Goal: Task Accomplishment & Management: Use online tool/utility

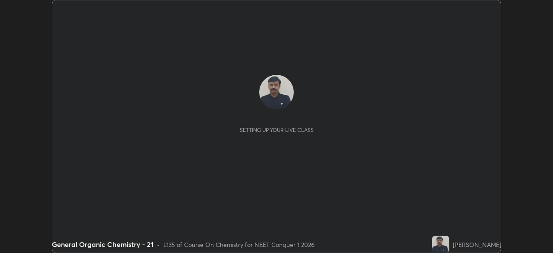
scroll to position [253, 553]
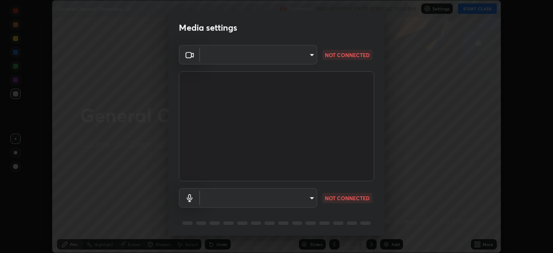
type input "6c2cbd707de14d6f22ad6aa38dcece7be3c4addb00b53b9d4bb55d2e14cdbb5a"
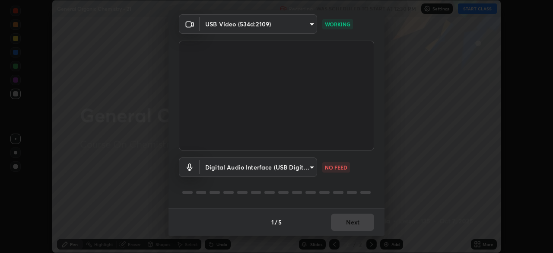
click at [309, 166] on body "Erase all General Organic Chemistry - 21 Recording WAS SCHEDULED TO START AT 12…" at bounding box center [276, 126] width 553 height 253
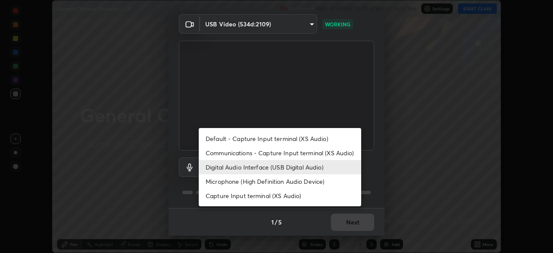
click at [244, 153] on li "Communications - Capture Input terminal (XS Audio)" at bounding box center [280, 153] width 163 height 14
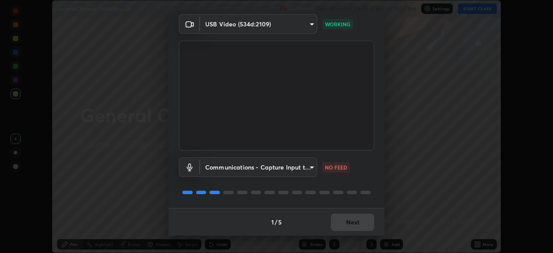
click at [312, 166] on body "Erase all General Organic Chemistry - 21 Recording WAS SCHEDULED TO START AT 12…" at bounding box center [276, 126] width 553 height 253
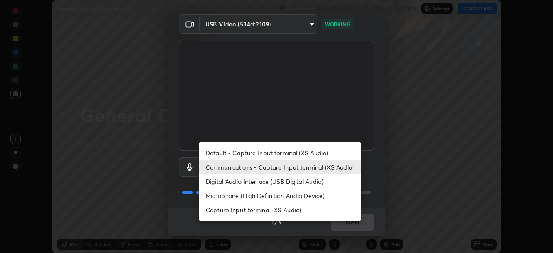
click at [225, 178] on li "Digital Audio Interface (USB Digital Audio)" at bounding box center [280, 181] width 163 height 14
type input "a04182e21108c85d7916f07b11aecbae7481a943fa3278afba10e3a8588275b1"
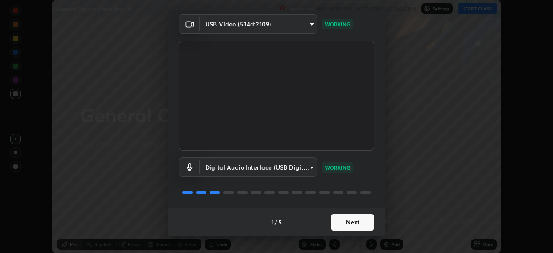
click at [357, 223] on button "Next" at bounding box center [352, 222] width 43 height 17
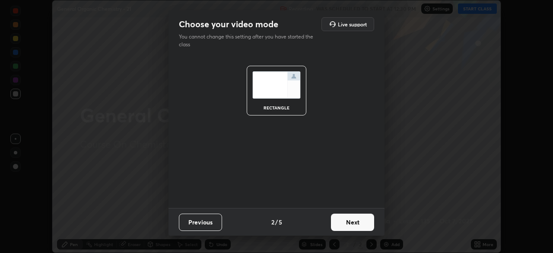
click at [363, 219] on button "Next" at bounding box center [352, 222] width 43 height 17
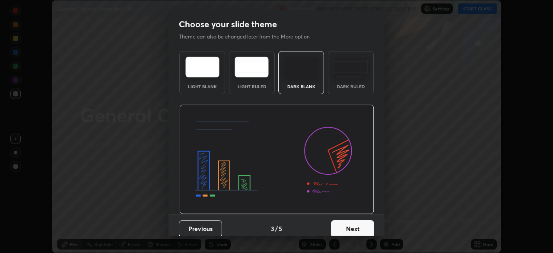
click at [370, 230] on button "Next" at bounding box center [352, 228] width 43 height 17
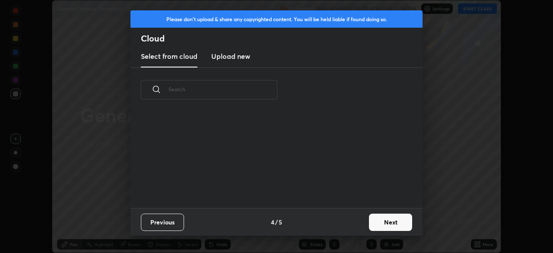
click at [383, 220] on button "Next" at bounding box center [390, 222] width 43 height 17
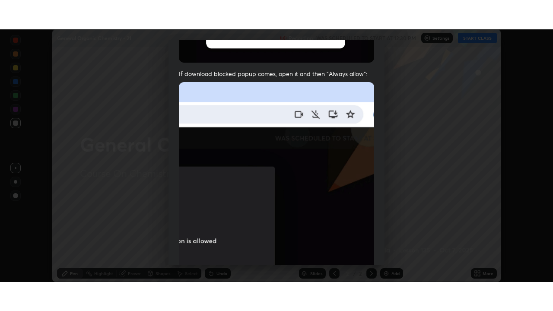
scroll to position [207, 0]
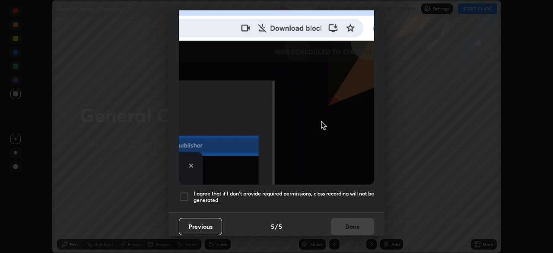
click at [187, 193] on div at bounding box center [184, 196] width 10 height 10
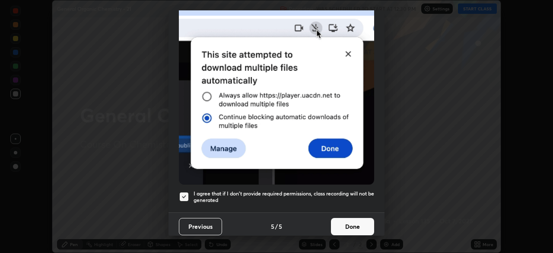
click at [359, 222] on button "Done" at bounding box center [352, 226] width 43 height 17
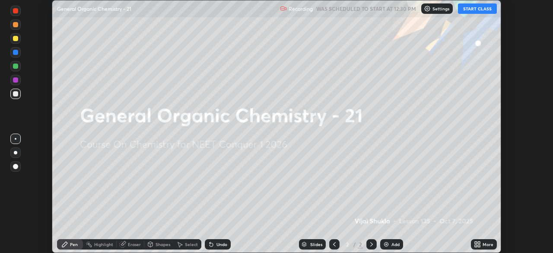
click at [476, 242] on icon at bounding box center [476, 243] width 2 height 2
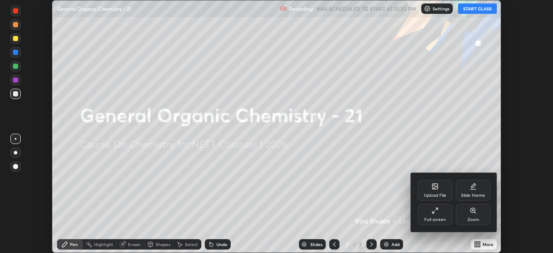
click at [431, 215] on div "Full screen" at bounding box center [435, 214] width 35 height 21
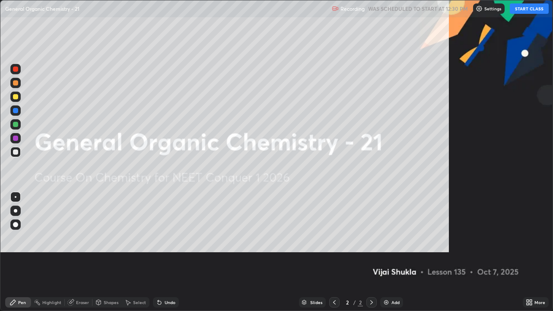
scroll to position [311, 553]
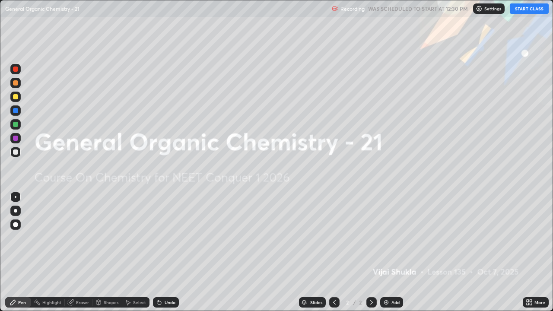
click at [519, 11] on button "START CLASS" at bounding box center [529, 8] width 39 height 10
click at [370, 252] on icon at bounding box center [371, 302] width 3 height 4
click at [392, 252] on div "Add" at bounding box center [396, 302] width 8 height 4
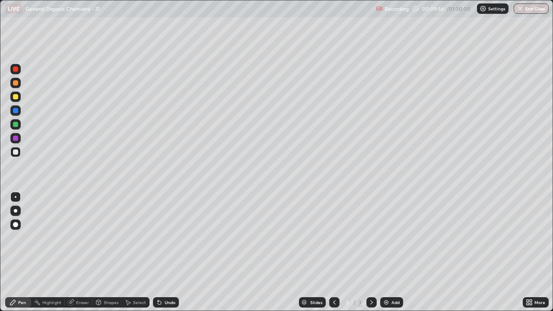
click at [14, 211] on div at bounding box center [15, 210] width 3 height 3
click at [77, 252] on div "Eraser" at bounding box center [82, 302] width 13 height 4
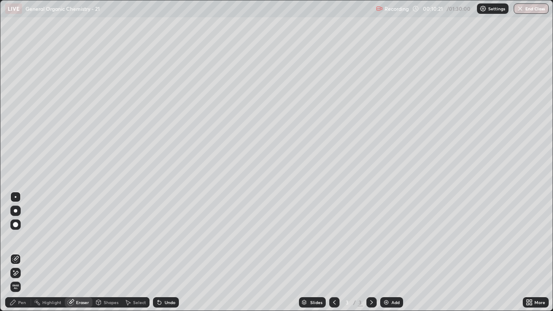
click at [21, 252] on div "Pen" at bounding box center [22, 302] width 8 height 4
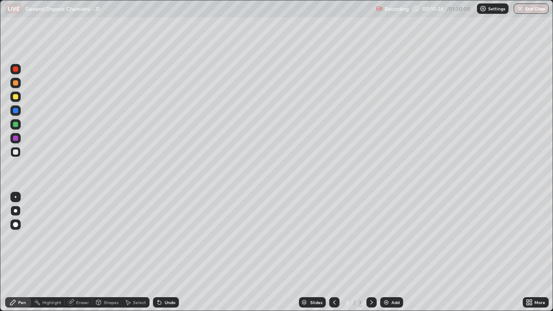
click at [77, 252] on div "Eraser" at bounding box center [82, 302] width 13 height 4
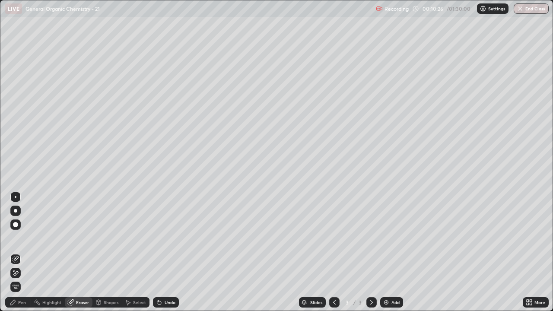
click at [21, 252] on div "Pen" at bounding box center [22, 302] width 8 height 4
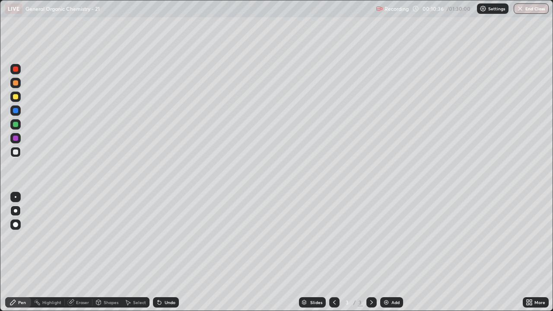
click at [16, 85] on div at bounding box center [15, 82] width 5 height 5
click at [16, 154] on div at bounding box center [15, 152] width 5 height 5
click at [14, 85] on div at bounding box center [15, 82] width 5 height 5
click at [16, 153] on div at bounding box center [15, 152] width 5 height 5
click at [17, 84] on div at bounding box center [15, 82] width 5 height 5
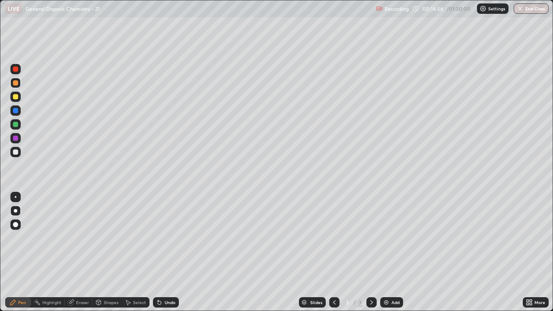
click at [74, 252] on div "Eraser" at bounding box center [79, 302] width 28 height 10
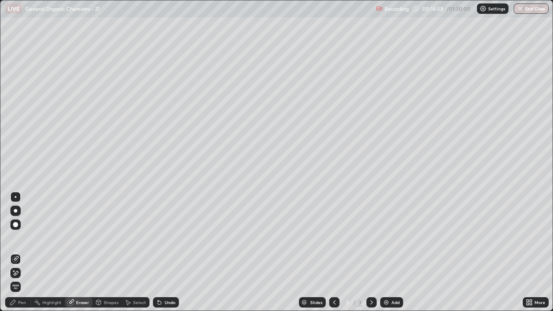
click at [22, 252] on div "Pen" at bounding box center [22, 302] width 8 height 4
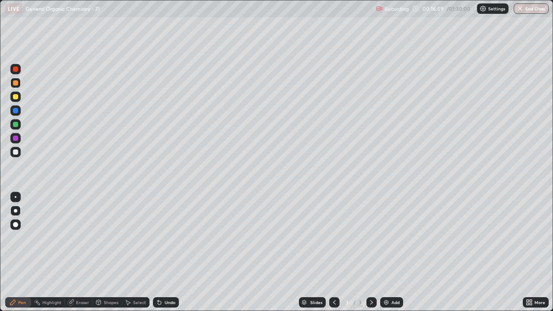
click at [19, 156] on div at bounding box center [15, 152] width 10 height 10
click at [15, 85] on div at bounding box center [15, 82] width 5 height 5
click at [19, 155] on div at bounding box center [15, 152] width 10 height 10
click at [81, 252] on div "Eraser" at bounding box center [82, 302] width 13 height 4
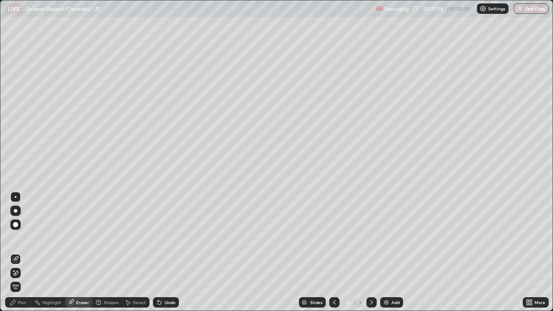
click at [24, 252] on div "Pen" at bounding box center [22, 302] width 8 height 4
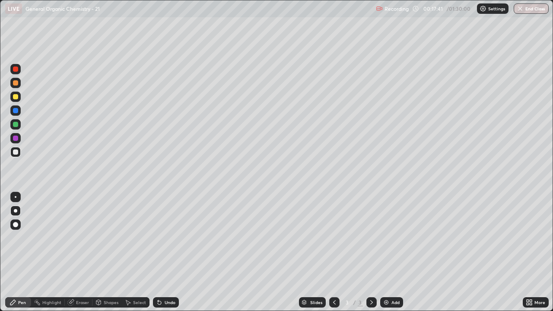
click at [16, 97] on div at bounding box center [15, 96] width 5 height 5
click at [389, 252] on div "Add" at bounding box center [391, 302] width 23 height 10
click at [18, 153] on div at bounding box center [15, 152] width 10 height 10
click at [80, 252] on div "Eraser" at bounding box center [79, 302] width 28 height 10
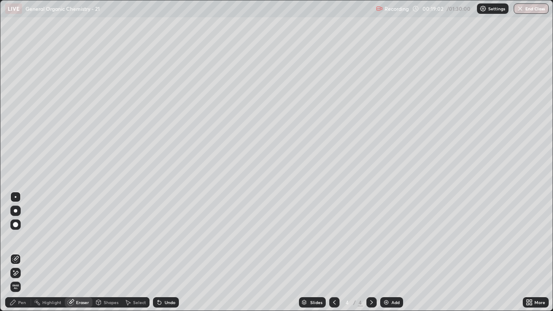
click at [24, 252] on div "Pen" at bounding box center [18, 302] width 26 height 10
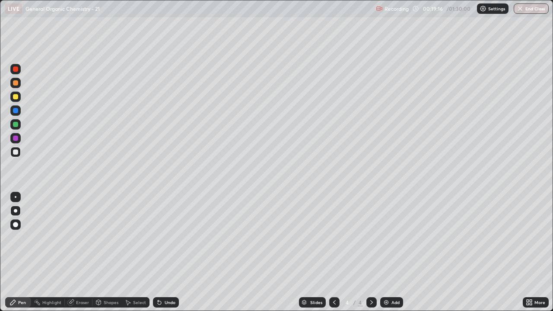
click at [50, 252] on div "Highlight" at bounding box center [48, 302] width 34 height 10
click at [75, 252] on div "Eraser" at bounding box center [79, 302] width 28 height 10
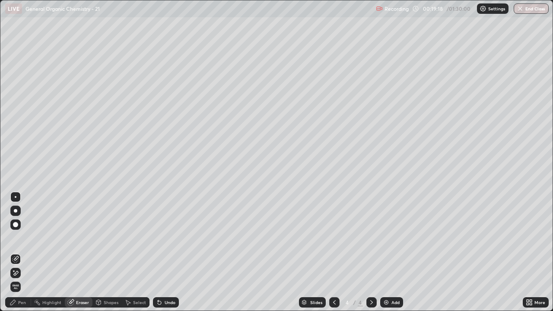
click at [19, 252] on div "Pen" at bounding box center [18, 302] width 26 height 10
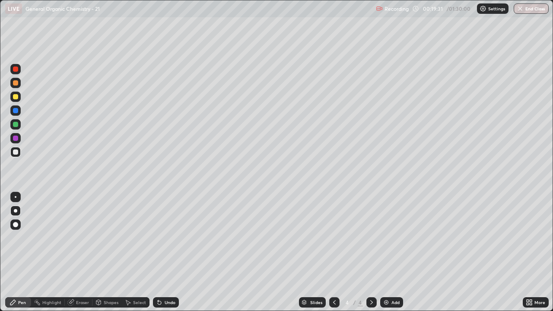
click at [17, 100] on div at bounding box center [15, 97] width 10 height 10
click at [82, 252] on div "Eraser" at bounding box center [79, 302] width 28 height 10
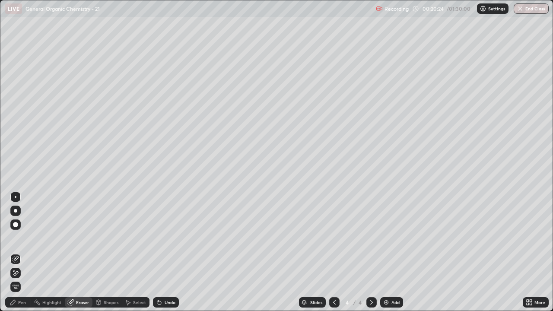
click at [21, 252] on div "Pen" at bounding box center [18, 302] width 26 height 10
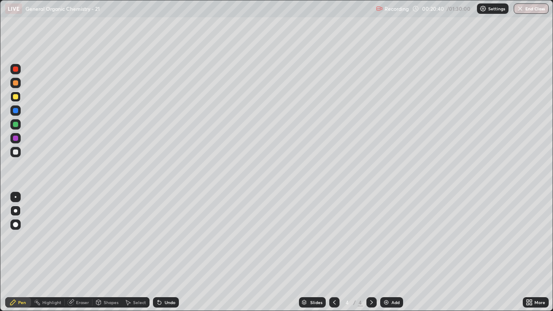
click at [16, 151] on div at bounding box center [15, 152] width 5 height 5
click at [15, 97] on div at bounding box center [15, 96] width 5 height 5
click at [19, 153] on div at bounding box center [15, 152] width 10 height 10
click at [16, 98] on div at bounding box center [15, 96] width 5 height 5
click at [387, 252] on img at bounding box center [386, 302] width 7 height 7
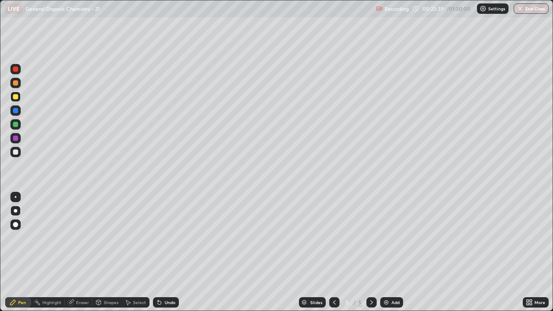
click at [16, 154] on div at bounding box center [15, 152] width 5 height 5
click at [19, 81] on div at bounding box center [15, 83] width 10 height 10
click at [16, 153] on div at bounding box center [15, 152] width 5 height 5
click at [19, 83] on div at bounding box center [15, 83] width 10 height 10
click at [16, 154] on div at bounding box center [15, 152] width 5 height 5
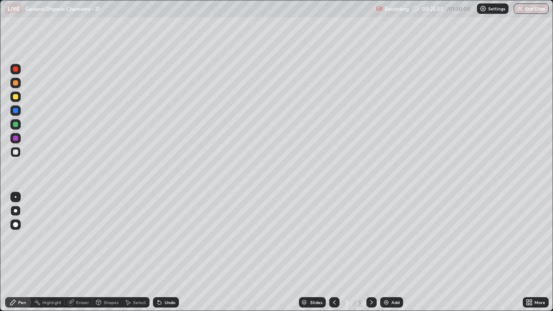
click at [16, 83] on div at bounding box center [15, 82] width 5 height 5
click at [16, 151] on div at bounding box center [15, 152] width 5 height 5
click at [16, 83] on div at bounding box center [15, 82] width 5 height 5
click at [15, 99] on div at bounding box center [15, 96] width 5 height 5
click at [390, 252] on div "Add" at bounding box center [391, 302] width 23 height 10
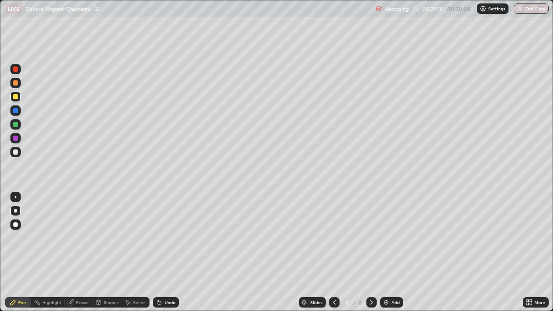
click at [15, 154] on div at bounding box center [15, 152] width 5 height 5
click at [16, 83] on div at bounding box center [15, 82] width 5 height 5
click at [18, 85] on div at bounding box center [15, 83] width 10 height 10
click at [18, 153] on div at bounding box center [15, 152] width 5 height 5
click at [18, 153] on div at bounding box center [15, 152] width 10 height 10
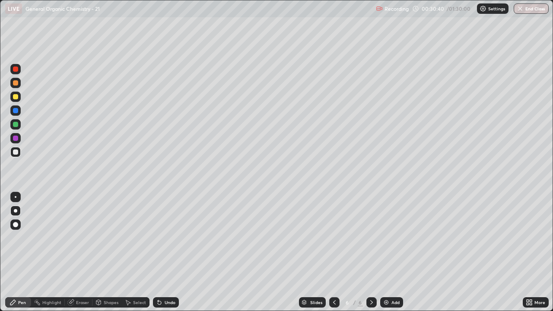
click at [16, 83] on div at bounding box center [15, 82] width 5 height 5
click at [19, 153] on div at bounding box center [15, 152] width 10 height 10
click at [16, 83] on div at bounding box center [15, 82] width 5 height 5
click at [15, 153] on div at bounding box center [15, 152] width 5 height 5
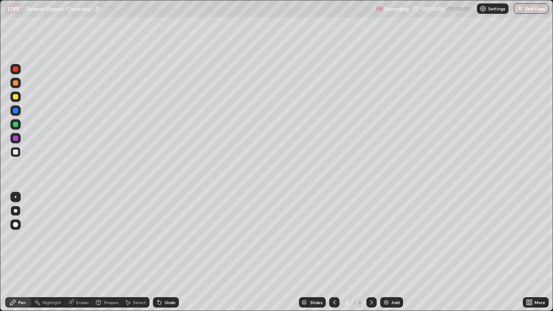
click at [17, 99] on div at bounding box center [15, 96] width 5 height 5
click at [79, 252] on div "Eraser" at bounding box center [82, 302] width 13 height 4
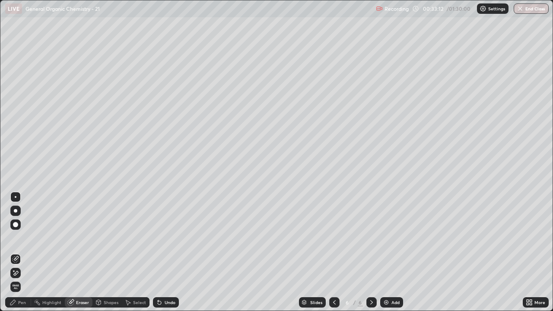
click at [23, 252] on div "Pen" at bounding box center [18, 302] width 26 height 10
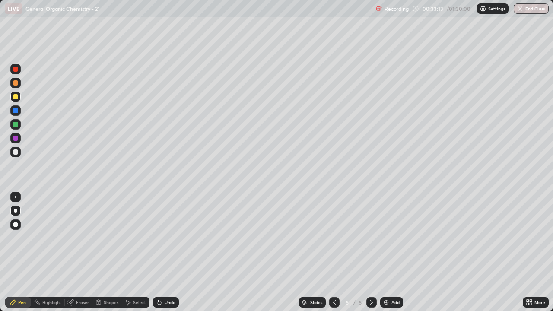
click at [15, 96] on div at bounding box center [15, 96] width 5 height 5
click at [389, 252] on img at bounding box center [386, 302] width 7 height 7
click at [19, 153] on div at bounding box center [15, 152] width 10 height 10
click at [16, 97] on div at bounding box center [15, 96] width 5 height 5
click at [75, 252] on div "Eraser" at bounding box center [79, 302] width 28 height 10
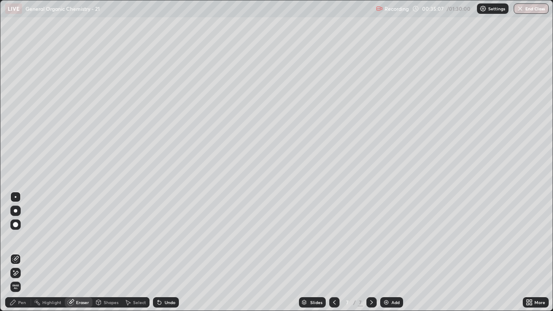
click at [23, 252] on div "Pen" at bounding box center [22, 302] width 8 height 4
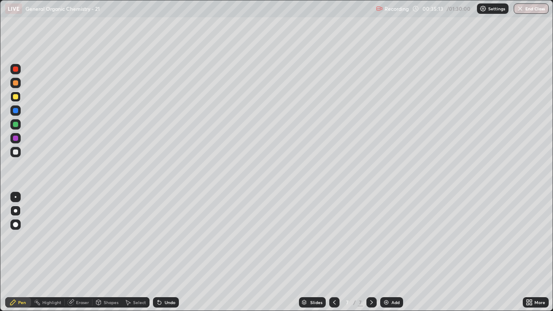
click at [82, 252] on div "Eraser" at bounding box center [82, 302] width 13 height 4
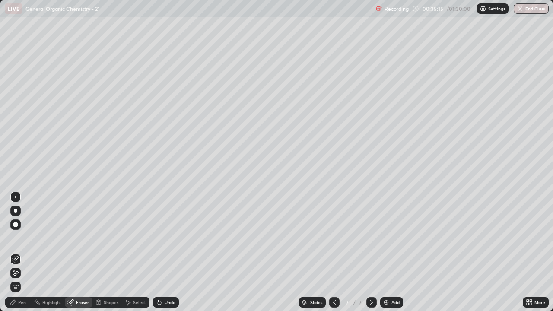
click at [21, 252] on div "Pen" at bounding box center [22, 302] width 8 height 4
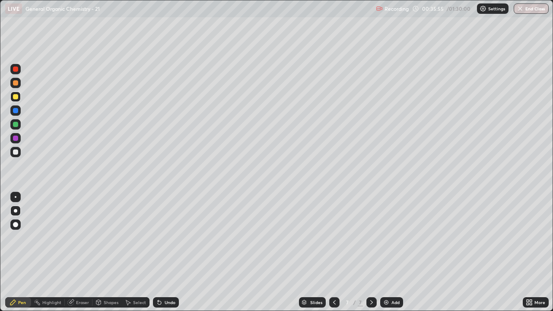
click at [15, 154] on div at bounding box center [15, 152] width 5 height 5
click at [16, 97] on div at bounding box center [15, 96] width 5 height 5
click at [15, 128] on div at bounding box center [15, 124] width 10 height 10
click at [334, 252] on icon at bounding box center [334, 302] width 7 height 7
click at [335, 252] on div at bounding box center [334, 302] width 10 height 10
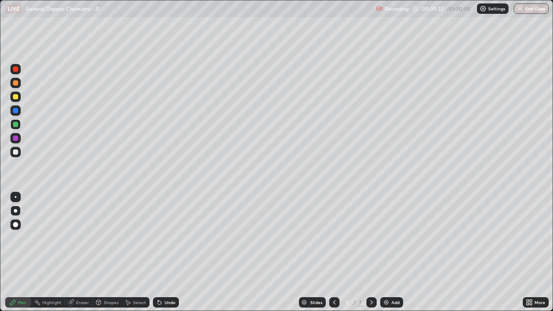
click at [371, 252] on icon at bounding box center [371, 302] width 7 height 7
click at [15, 154] on div at bounding box center [15, 152] width 5 height 5
click at [372, 252] on div at bounding box center [371, 302] width 10 height 10
click at [386, 252] on img at bounding box center [386, 302] width 7 height 7
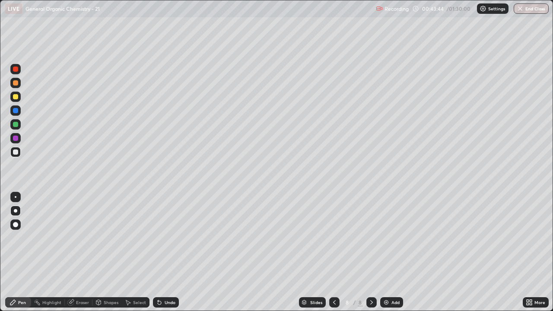
click at [19, 213] on div at bounding box center [15, 211] width 10 height 10
click at [334, 252] on icon at bounding box center [334, 302] width 7 height 7
click at [370, 252] on icon at bounding box center [371, 302] width 7 height 7
click at [83, 252] on div "Eraser" at bounding box center [82, 302] width 13 height 4
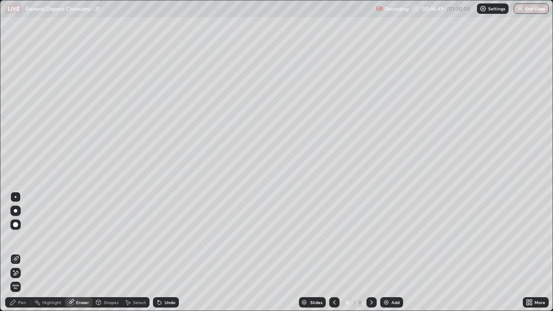
click at [22, 252] on div "Pen" at bounding box center [22, 302] width 8 height 4
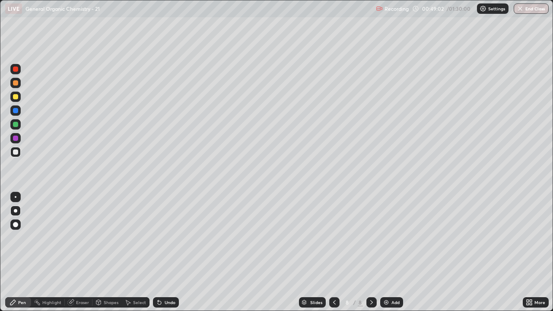
click at [13, 98] on div at bounding box center [15, 96] width 5 height 5
click at [80, 252] on div "Eraser" at bounding box center [82, 302] width 13 height 4
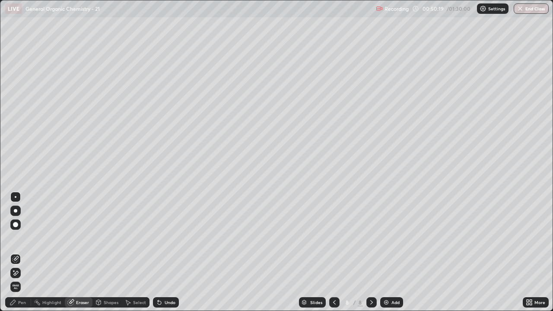
click at [385, 252] on img at bounding box center [386, 302] width 7 height 7
click at [22, 252] on div "Pen" at bounding box center [22, 302] width 8 height 4
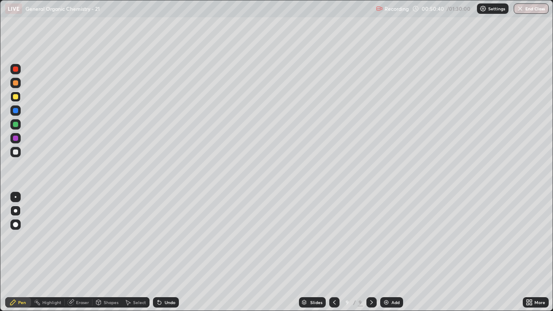
click at [17, 155] on div at bounding box center [15, 152] width 10 height 10
click at [79, 252] on div "Eraser" at bounding box center [82, 302] width 13 height 4
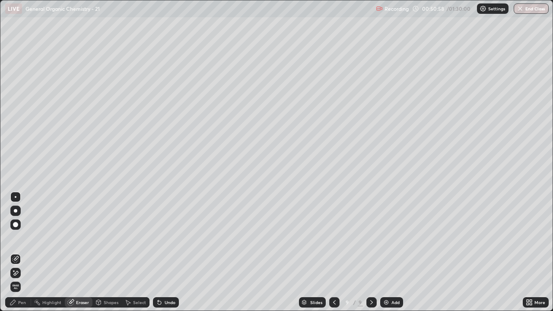
click at [22, 252] on div "Pen" at bounding box center [22, 302] width 8 height 4
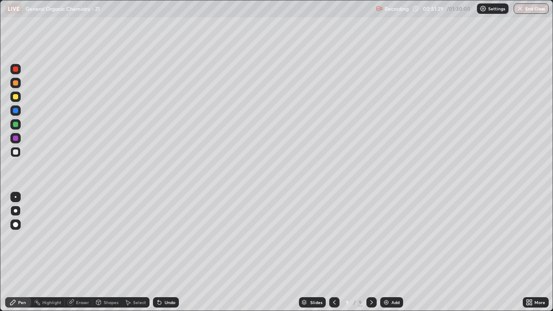
click at [16, 98] on div at bounding box center [15, 96] width 5 height 5
click at [19, 155] on div at bounding box center [15, 152] width 10 height 10
click at [19, 154] on div at bounding box center [15, 152] width 10 height 10
click at [14, 99] on div at bounding box center [15, 96] width 5 height 5
click at [18, 96] on div at bounding box center [15, 96] width 5 height 5
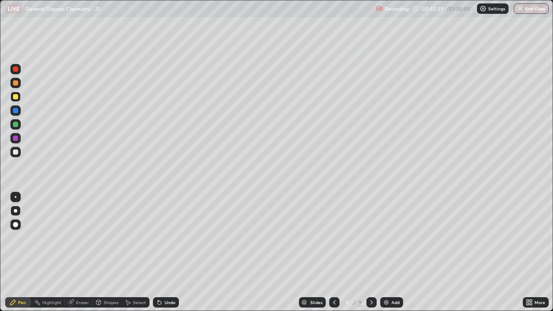
click at [14, 152] on div at bounding box center [15, 152] width 5 height 5
click at [16, 87] on div at bounding box center [15, 83] width 10 height 10
click at [108, 252] on div "Shapes" at bounding box center [111, 302] width 15 height 4
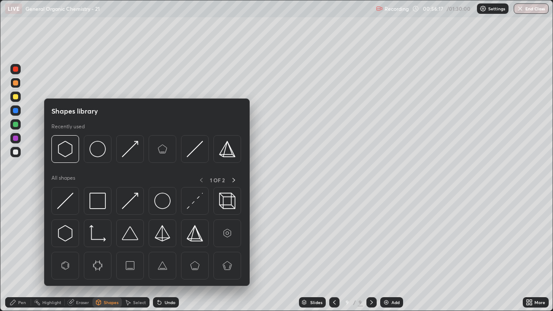
click at [87, 252] on div "Eraser" at bounding box center [82, 302] width 13 height 4
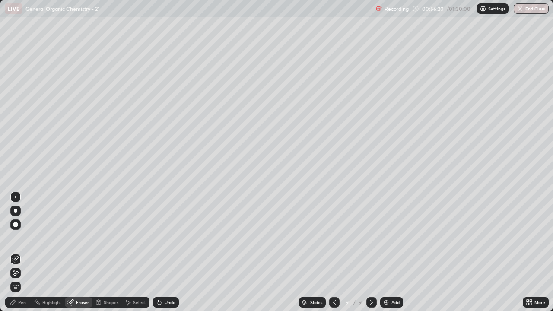
click at [23, 252] on div "Pen" at bounding box center [22, 302] width 8 height 4
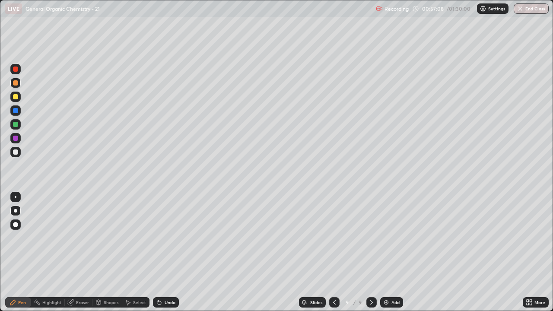
click at [76, 252] on div "Eraser" at bounding box center [79, 302] width 28 height 10
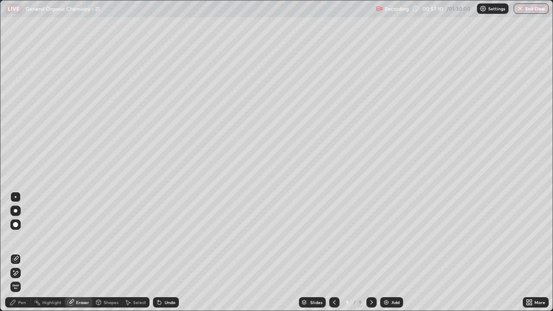
click at [23, 252] on div "Pen" at bounding box center [22, 302] width 8 height 4
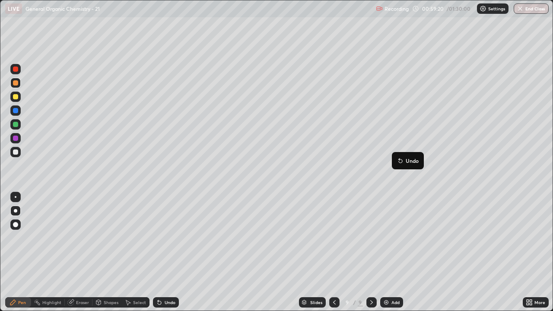
click at [16, 152] on div at bounding box center [15, 152] width 5 height 5
click at [386, 252] on img at bounding box center [386, 302] width 7 height 7
click at [17, 153] on div at bounding box center [15, 152] width 5 height 5
click at [19, 85] on div at bounding box center [15, 83] width 10 height 10
click at [82, 252] on div "Eraser" at bounding box center [82, 302] width 13 height 4
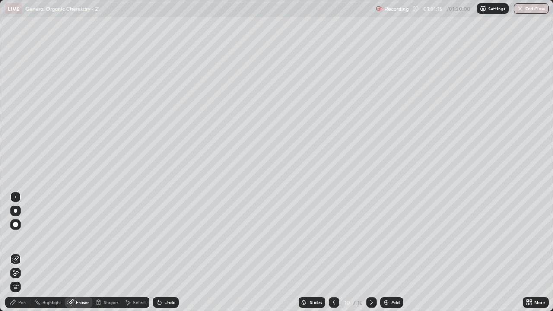
click at [22, 252] on div "Pen" at bounding box center [22, 302] width 8 height 4
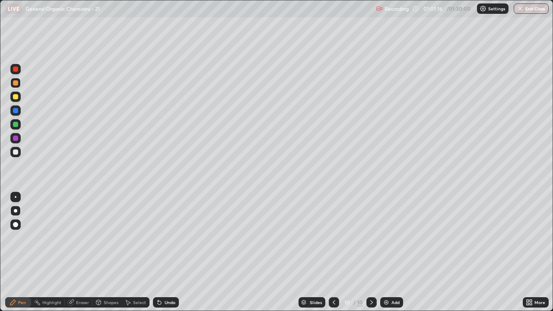
click at [19, 152] on div at bounding box center [15, 152] width 10 height 10
click at [78, 252] on div "Eraser" at bounding box center [82, 302] width 13 height 4
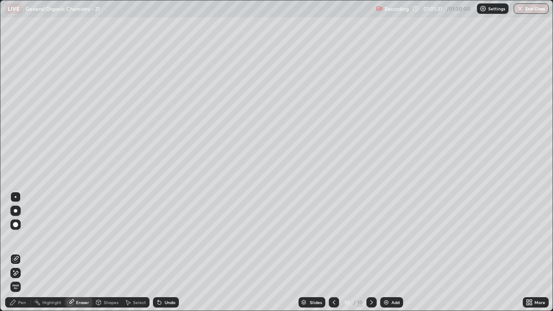
click at [25, 252] on div "Pen" at bounding box center [22, 302] width 8 height 4
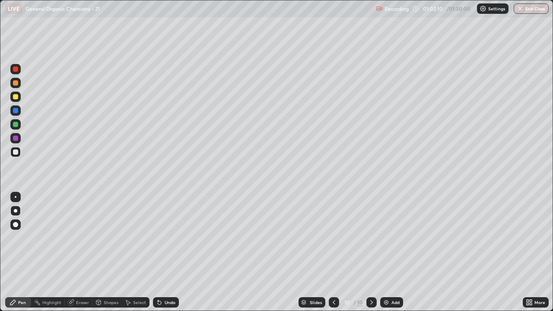
click at [81, 252] on div "Eraser" at bounding box center [82, 302] width 13 height 4
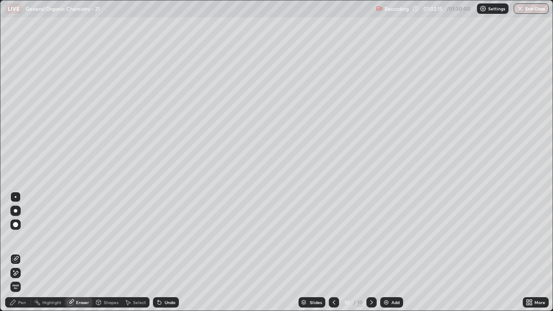
click at [25, 252] on div "Pen" at bounding box center [22, 302] width 8 height 4
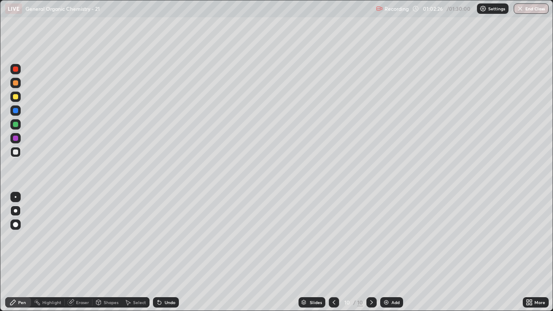
click at [16, 83] on div at bounding box center [15, 82] width 5 height 5
click at [17, 100] on div at bounding box center [15, 97] width 10 height 10
click at [333, 252] on icon at bounding box center [334, 302] width 7 height 7
click at [370, 252] on icon at bounding box center [371, 302] width 7 height 7
click at [335, 252] on div at bounding box center [334, 302] width 10 height 10
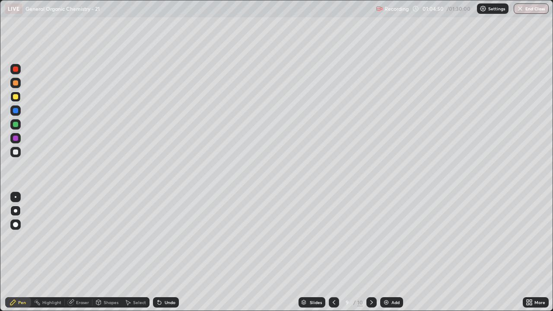
click at [370, 252] on icon at bounding box center [371, 302] width 7 height 7
click at [334, 252] on icon at bounding box center [334, 302] width 7 height 7
click at [371, 252] on icon at bounding box center [371, 302] width 7 height 7
click at [386, 252] on img at bounding box center [386, 302] width 7 height 7
click at [16, 151] on div at bounding box center [15, 152] width 5 height 5
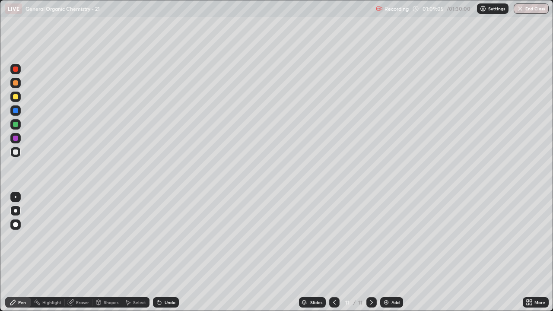
click at [82, 252] on div "Eraser" at bounding box center [82, 302] width 13 height 4
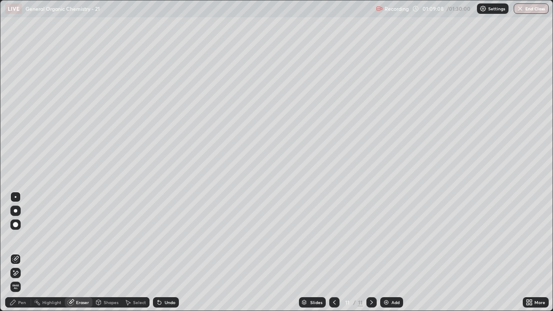
click at [24, 252] on div "Pen" at bounding box center [22, 302] width 8 height 4
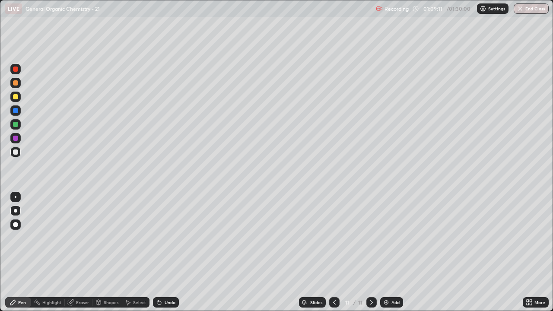
click at [20, 83] on div at bounding box center [15, 83] width 10 height 10
click at [16, 99] on div at bounding box center [15, 96] width 5 height 5
click at [16, 153] on div at bounding box center [15, 152] width 5 height 5
click at [16, 83] on div at bounding box center [15, 82] width 5 height 5
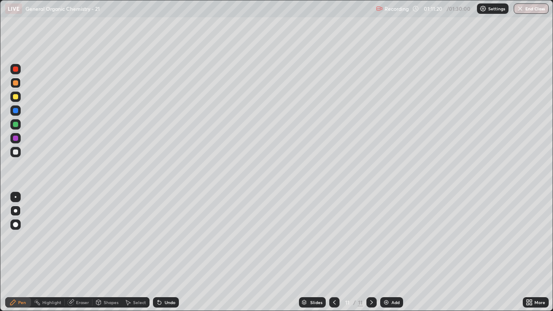
click at [85, 252] on div "Eraser" at bounding box center [82, 302] width 13 height 4
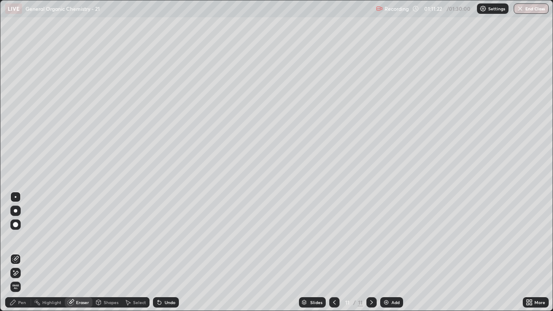
click at [22, 252] on div "Pen" at bounding box center [22, 302] width 8 height 4
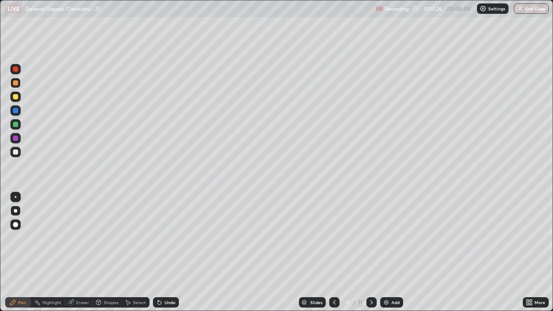
click at [15, 94] on div at bounding box center [15, 96] width 5 height 5
click at [335, 252] on icon at bounding box center [334, 302] width 7 height 7
click at [371, 252] on icon at bounding box center [371, 302] width 7 height 7
click at [16, 150] on div at bounding box center [15, 152] width 5 height 5
click at [83, 252] on div "Eraser" at bounding box center [79, 302] width 28 height 10
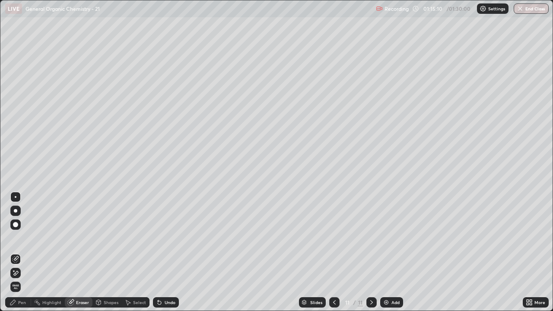
click at [24, 252] on div "Pen" at bounding box center [22, 302] width 8 height 4
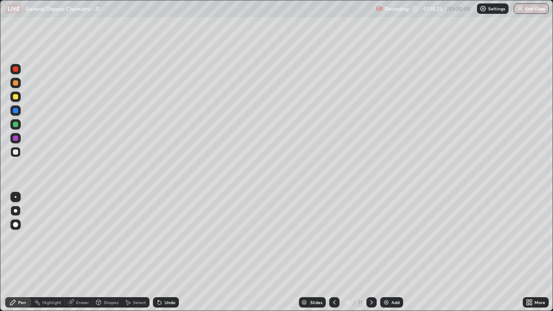
click at [19, 150] on div at bounding box center [15, 152] width 10 height 10
click at [14, 125] on div at bounding box center [15, 124] width 5 height 5
click at [15, 153] on div at bounding box center [15, 152] width 5 height 5
click at [17, 95] on div at bounding box center [15, 96] width 5 height 5
click at [15, 127] on div at bounding box center [15, 124] width 10 height 10
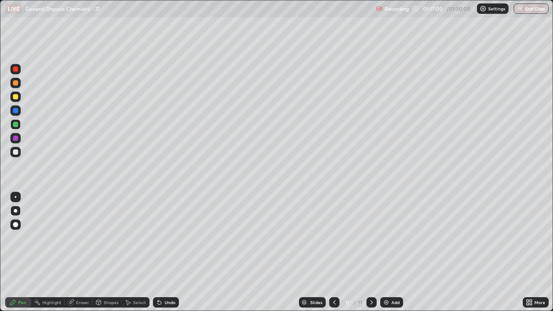
click at [16, 100] on div at bounding box center [15, 97] width 10 height 10
click at [385, 252] on img at bounding box center [386, 302] width 7 height 7
click at [17, 153] on div at bounding box center [15, 152] width 5 height 5
click at [19, 100] on div at bounding box center [15, 97] width 10 height 10
click at [16, 154] on div at bounding box center [15, 152] width 5 height 5
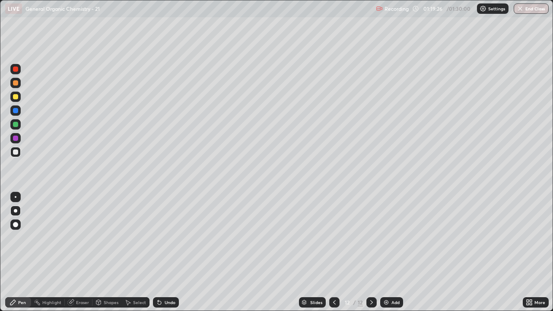
click at [334, 252] on icon at bounding box center [334, 302] width 7 height 7
click at [371, 252] on icon at bounding box center [371, 302] width 7 height 7
click at [334, 252] on icon at bounding box center [334, 302] width 7 height 7
click at [329, 252] on div at bounding box center [334, 302] width 10 height 17
click at [335, 252] on icon at bounding box center [334, 302] width 7 height 7
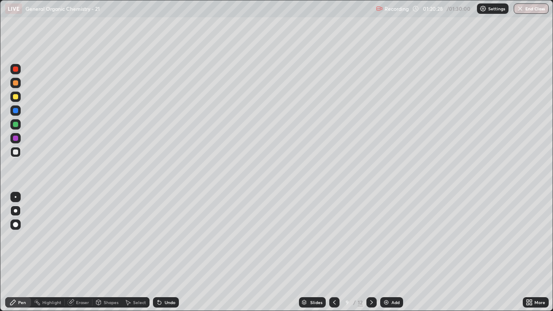
click at [374, 252] on div at bounding box center [371, 302] width 10 height 10
click at [372, 252] on icon at bounding box center [371, 302] width 3 height 4
click at [335, 252] on icon at bounding box center [334, 302] width 7 height 7
click at [371, 252] on icon at bounding box center [371, 302] width 7 height 7
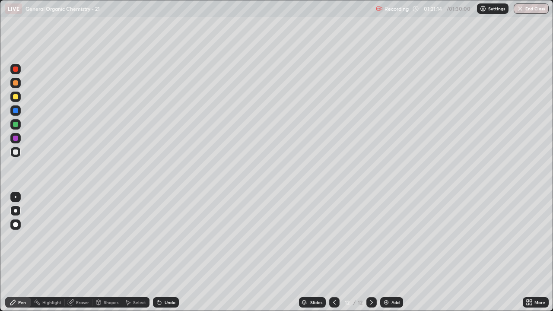
click at [371, 252] on icon at bounding box center [371, 302] width 7 height 7
click at [375, 252] on div at bounding box center [371, 302] width 10 height 10
click at [388, 252] on img at bounding box center [386, 302] width 7 height 7
click at [18, 82] on div at bounding box center [15, 82] width 5 height 5
click at [15, 151] on div at bounding box center [15, 152] width 5 height 5
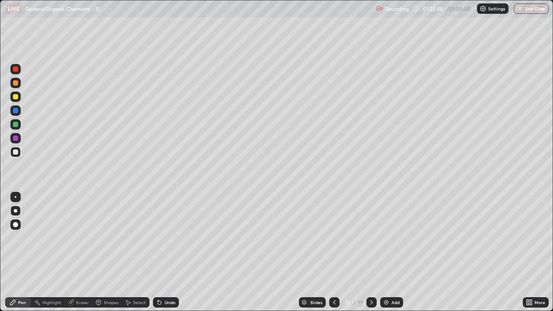
click at [16, 86] on div at bounding box center [15, 83] width 10 height 10
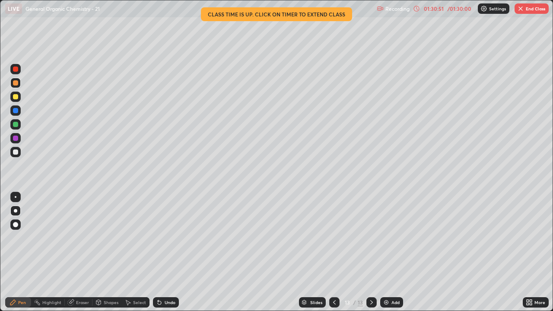
click at [17, 155] on div at bounding box center [15, 152] width 10 height 10
click at [523, 12] on img "button" at bounding box center [520, 8] width 7 height 7
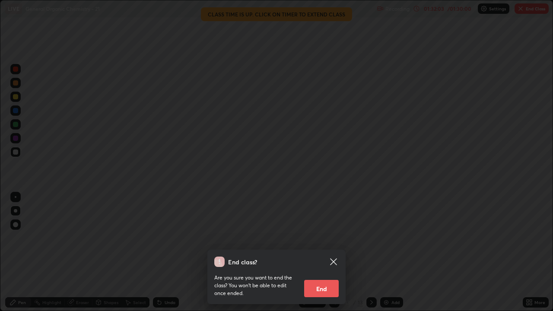
click at [328, 252] on button "End" at bounding box center [321, 288] width 35 height 17
